Goal: Communication & Community: Answer question/provide support

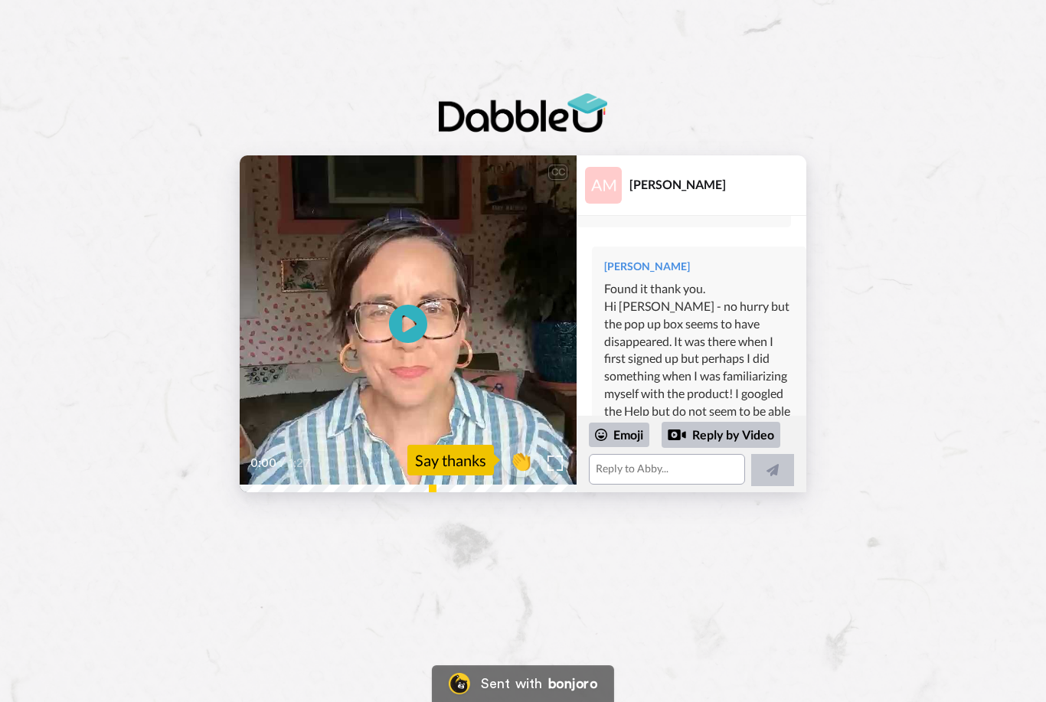
scroll to position [657, 0]
click at [633, 481] on textarea at bounding box center [667, 469] width 156 height 31
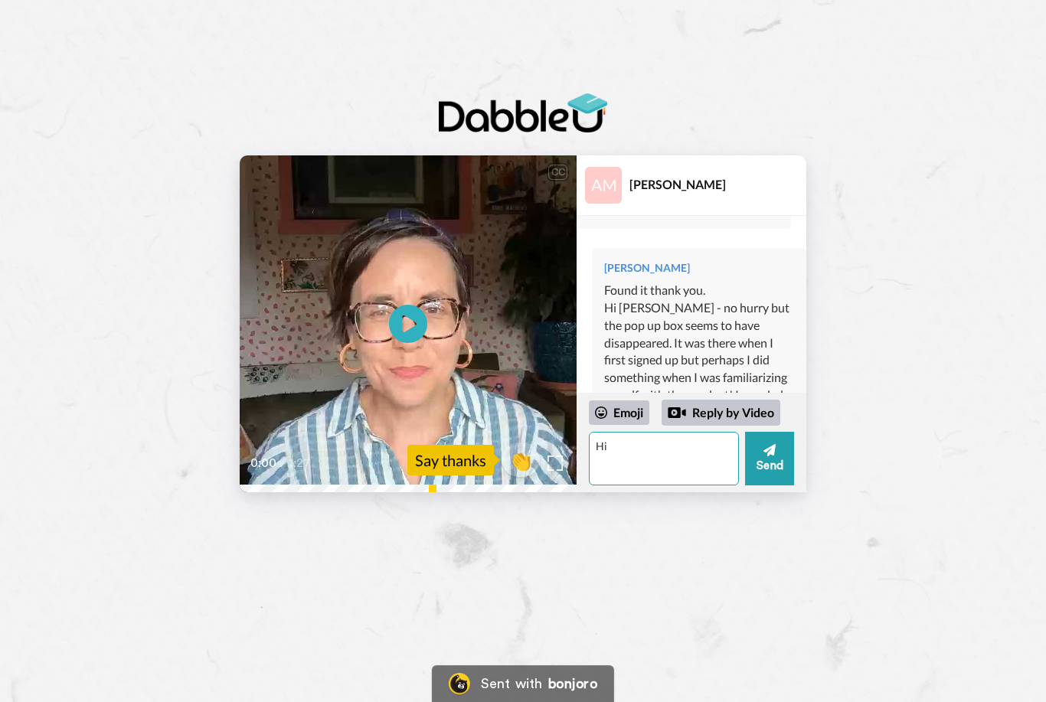
type textarea "H"
click at [740, 414] on div "Reply by Video" at bounding box center [721, 413] width 119 height 26
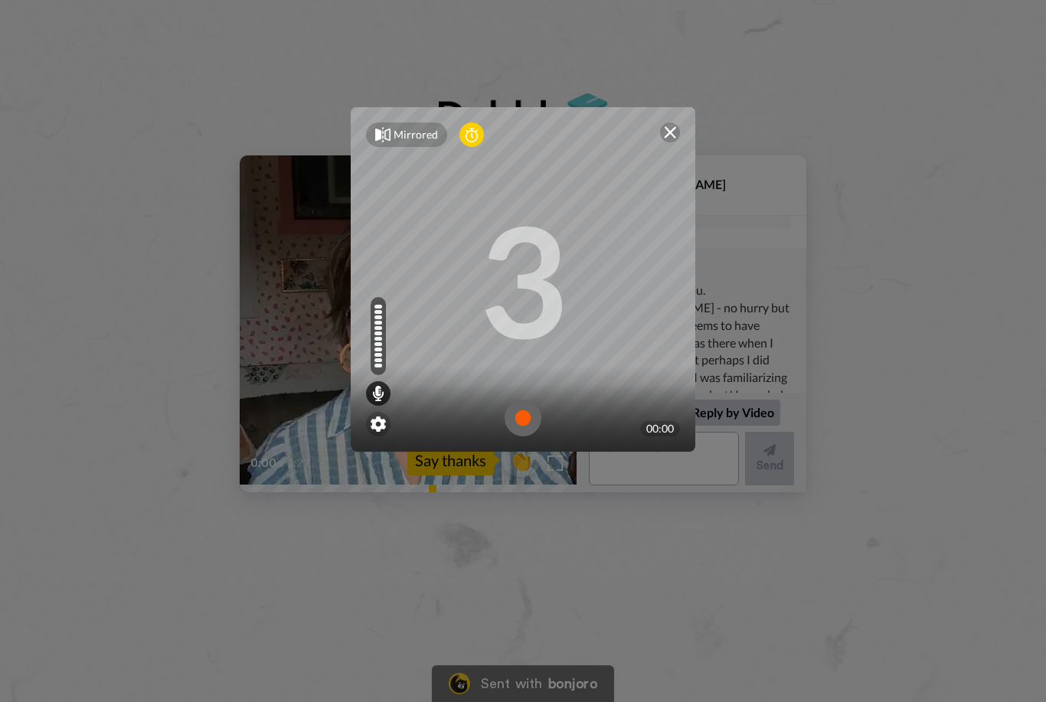
click at [538, 292] on div "3" at bounding box center [523, 279] width 89 height 115
click at [526, 412] on img at bounding box center [523, 418] width 37 height 37
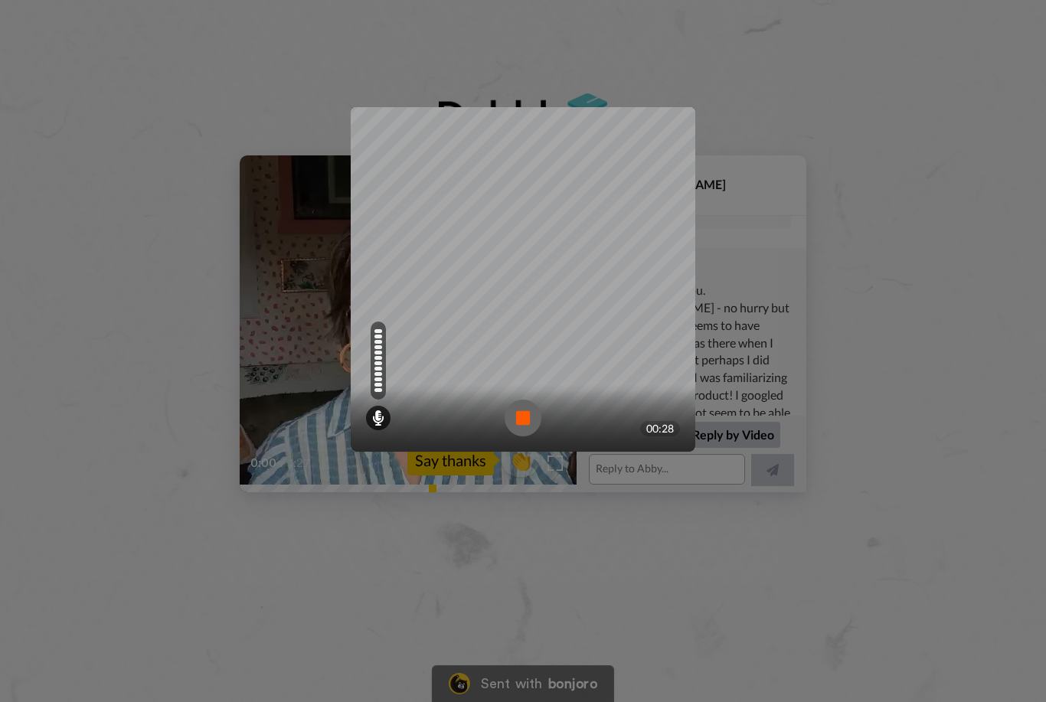
click at [552, 447] on div at bounding box center [523, 417] width 345 height 67
click at [531, 419] on img at bounding box center [523, 418] width 37 height 37
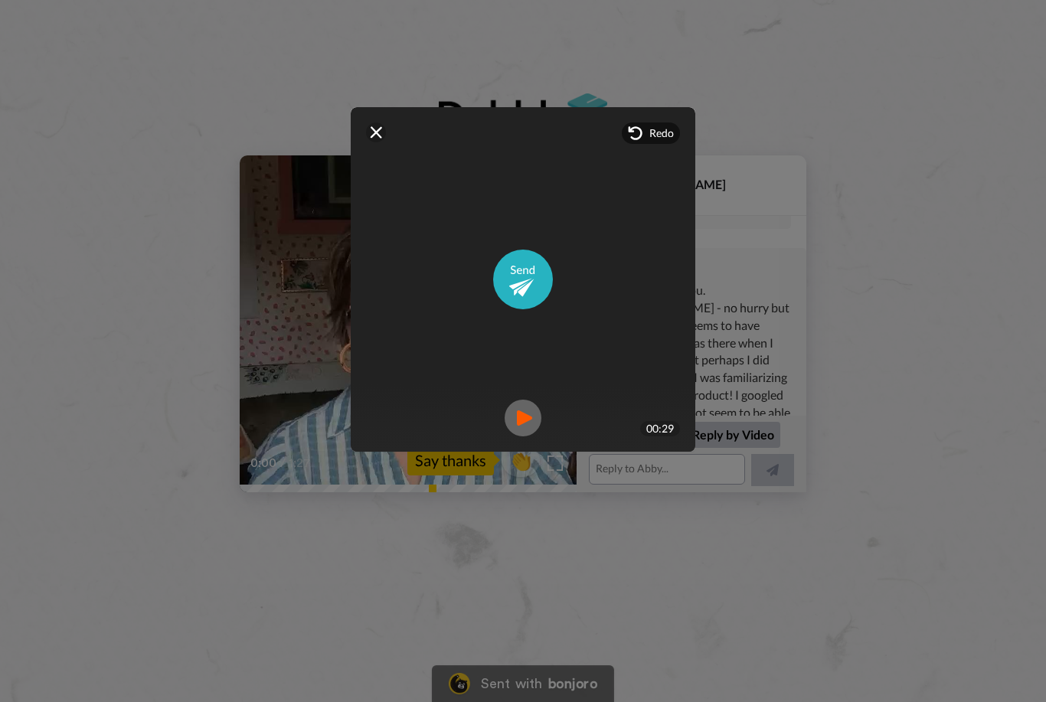
click at [376, 129] on img at bounding box center [376, 132] width 12 height 12
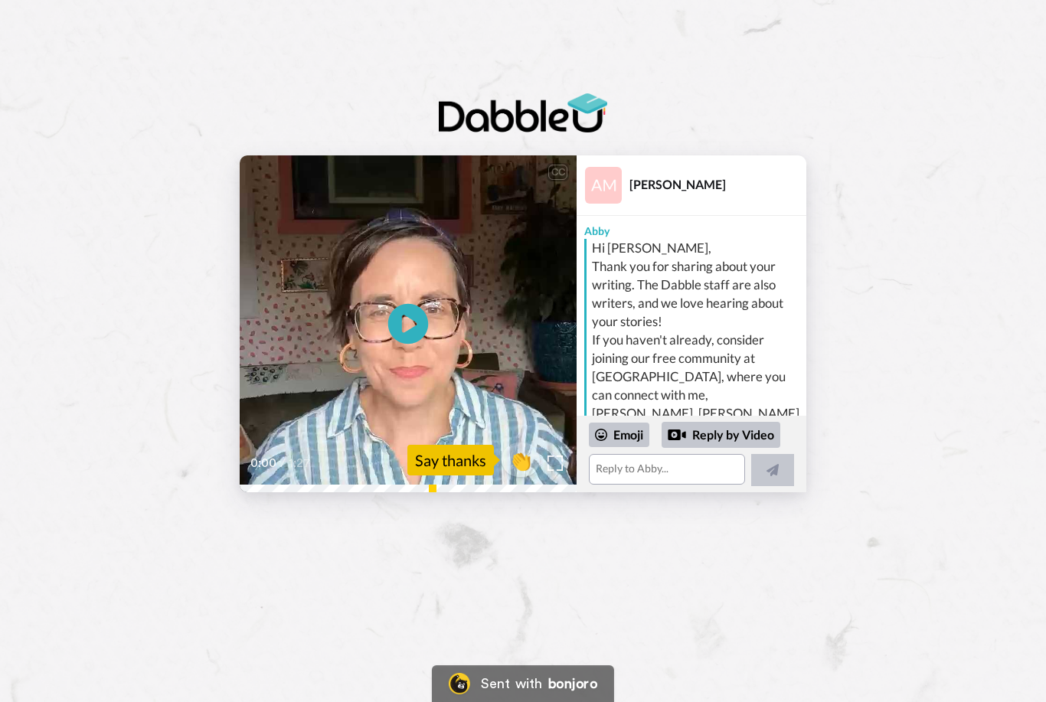
click at [415, 332] on icon at bounding box center [408, 324] width 41 height 41
click at [649, 472] on textarea at bounding box center [667, 469] width 156 height 31
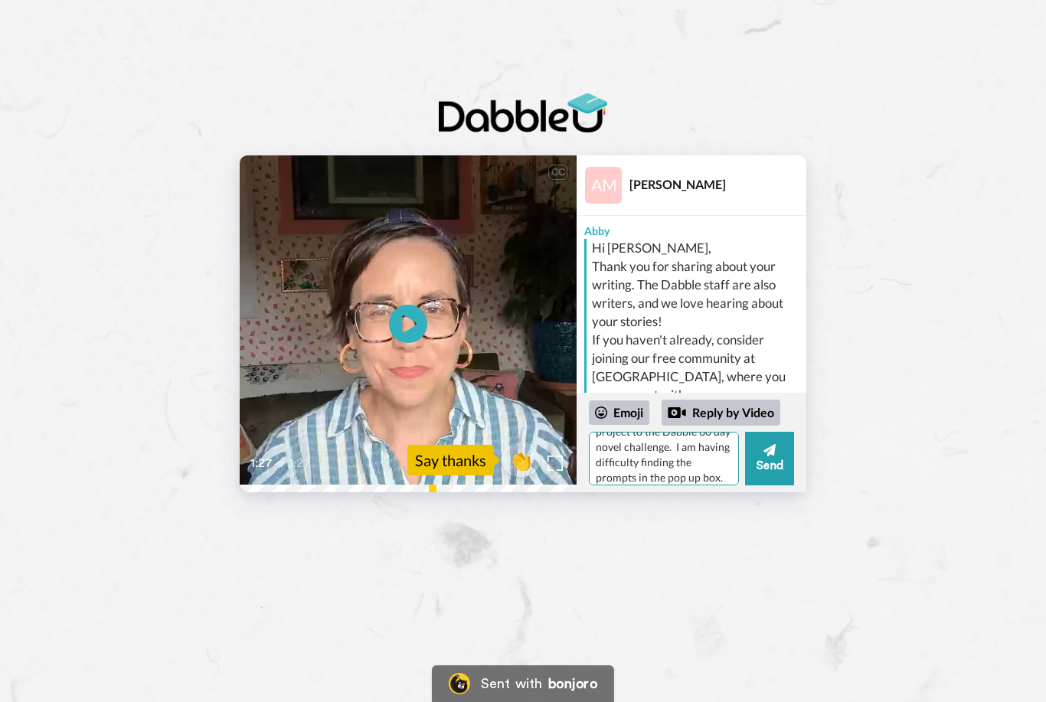
scroll to position [60, 0]
type textarea "Hi [PERSON_NAME], still unable to connect my project to the Dabble 60 day novel…"
click at [775, 470] on button "Send" at bounding box center [769, 459] width 49 height 54
